Goal: Information Seeking & Learning: Check status

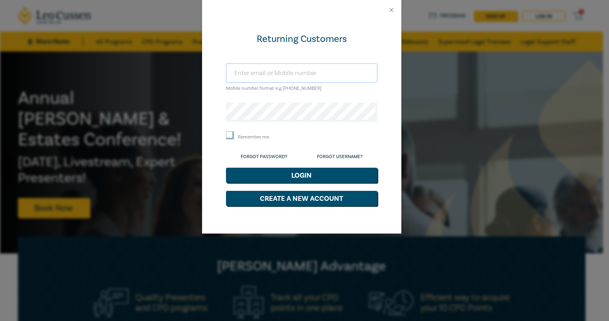
type input "yani.xu@hiwayslaw.com.au"
click at [348, 177] on button "Login" at bounding box center [301, 174] width 151 height 15
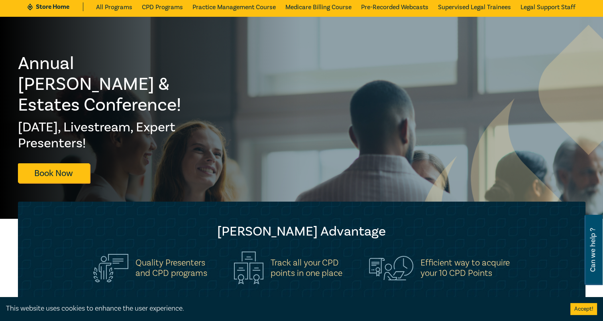
scroll to position [120, 0]
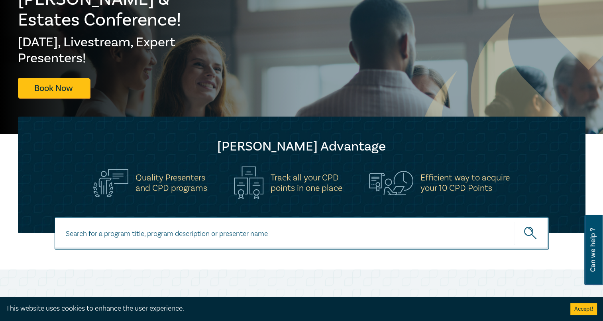
click at [252, 188] on img at bounding box center [249, 182] width 30 height 33
click at [298, 177] on h5 "Track all your CPD points in one place" at bounding box center [307, 182] width 72 height 21
click at [303, 188] on h5 "Track all your CPD points in one place" at bounding box center [307, 182] width 72 height 21
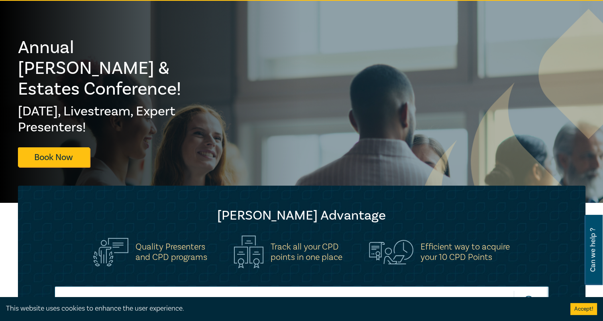
scroll to position [0, 0]
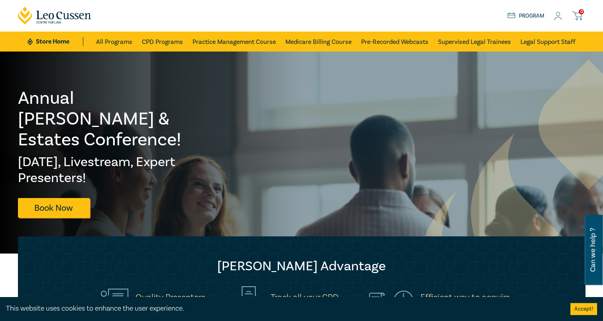
click at [558, 19] on icon at bounding box center [558, 16] width 8 height 8
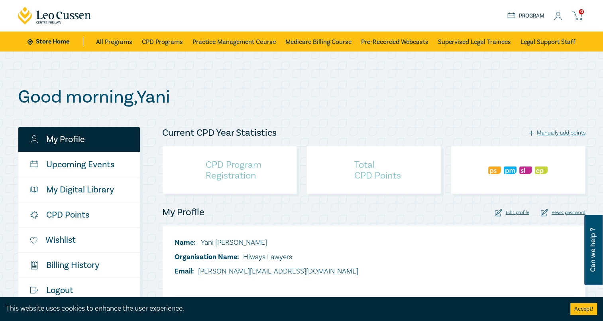
click at [367, 171] on h4 "Total CPD Points" at bounding box center [377, 170] width 47 height 22
click at [454, 171] on div at bounding box center [518, 170] width 135 height 48
click at [496, 163] on div at bounding box center [518, 170] width 135 height 48
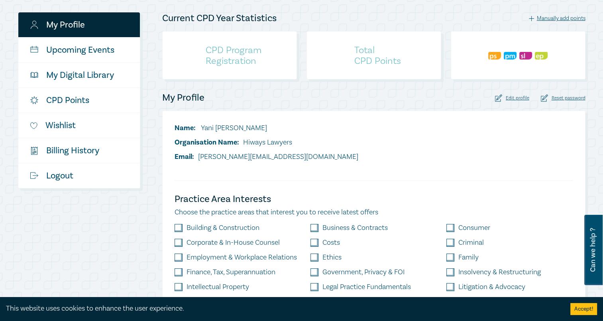
scroll to position [120, 0]
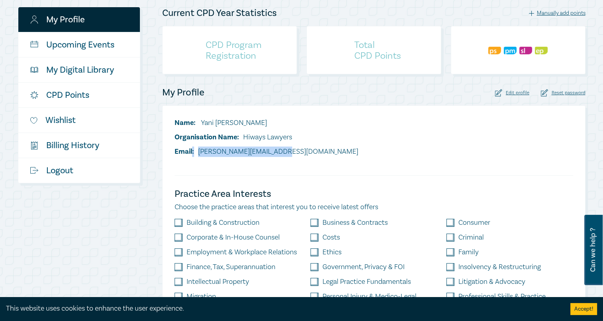
drag, startPoint x: 191, startPoint y: 153, endPoint x: 348, endPoint y: 156, distance: 157.1
click at [348, 156] on div "Name: Yani Xu Organisation Name: Hiways Lawyers Email: yani.xu@hiwayslaw.com.au" at bounding box center [374, 140] width 408 height 45
drag, startPoint x: 348, startPoint y: 156, endPoint x: 388, endPoint y: 157, distance: 39.1
click at [386, 157] on div "Name: Yani Xu Organisation Name: Hiways Lawyers Email: yani.xu@hiwayslaw.com.au" at bounding box center [374, 140] width 408 height 45
click at [512, 91] on div "Edit profile" at bounding box center [512, 93] width 34 height 8
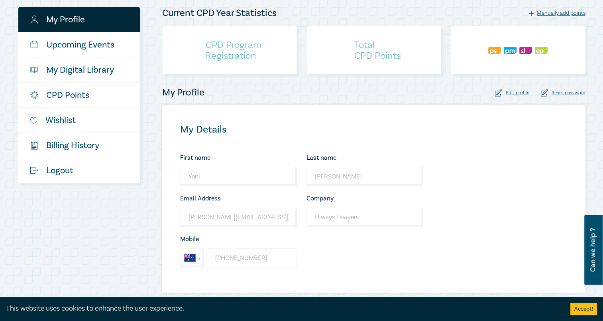
click at [275, 254] on input "+61 492 475 741" at bounding box center [252, 257] width 90 height 19
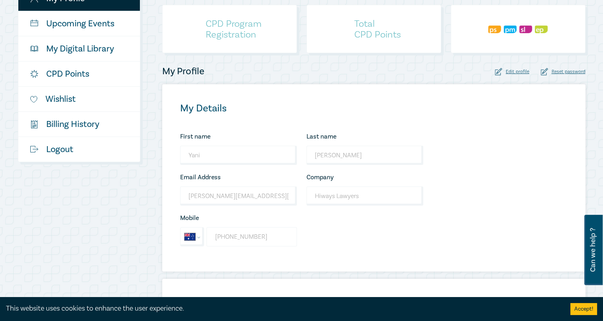
scroll to position [159, 0]
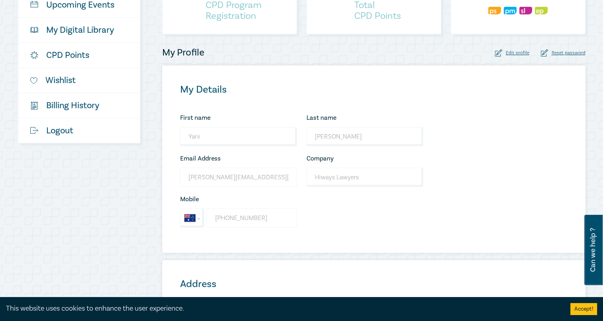
drag, startPoint x: 268, startPoint y: 214, endPoint x: 268, endPoint y: 183, distance: 30.3
click at [268, 214] on input "+61 492 475 741" at bounding box center [252, 217] width 90 height 19
click at [268, 174] on input "yani.xu@hiwayslaw.com.au" at bounding box center [238, 176] width 117 height 19
drag, startPoint x: 266, startPoint y: 179, endPoint x: 136, endPoint y: 181, distance: 130.4
click at [136, 181] on div "My Profile Upcoming Events My Digital Library CPD Points Wishlist $ Billing His…" at bounding box center [301, 224] width 577 height 515
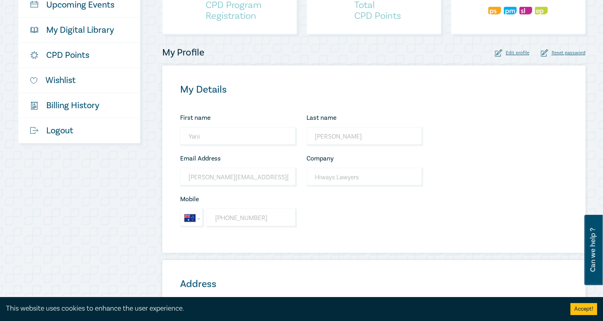
drag, startPoint x: 136, startPoint y: 181, endPoint x: 143, endPoint y: 199, distance: 19.3
click at [143, 199] on div "My Profile Upcoming Events My Digital Library CPD Points Wishlist $ Billing His…" at bounding box center [85, 224] width 144 height 515
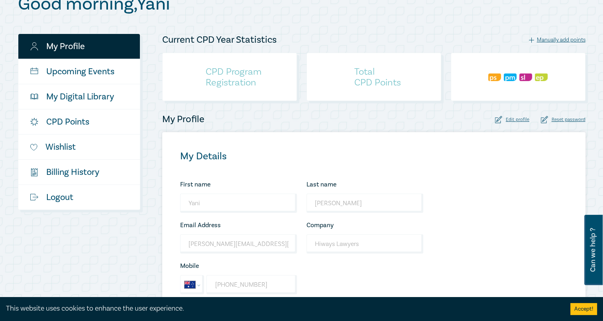
scroll to position [0, 0]
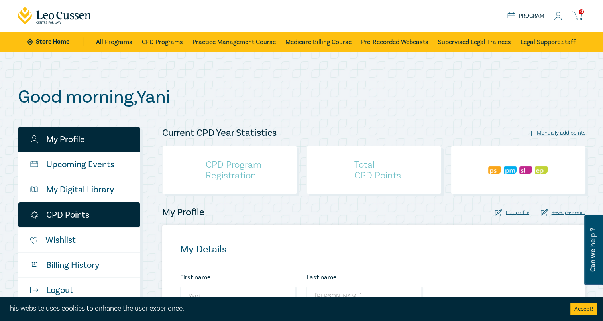
click at [93, 214] on link "CPD Points" at bounding box center [79, 214] width 122 height 25
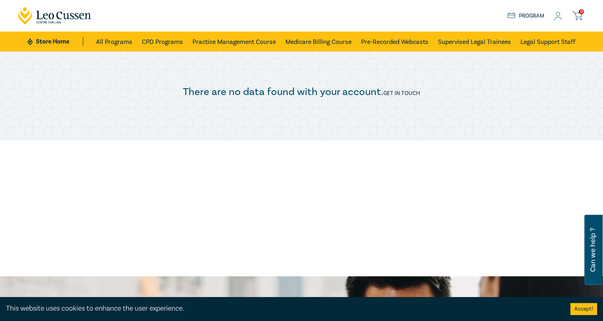
click at [448, 91] on p "There are no data found with your account. Get in touch" at bounding box center [302, 93] width 568 height 12
click at [531, 17] on link "Program" at bounding box center [526, 16] width 37 height 9
